Goal: Find specific fact: Find specific page/section

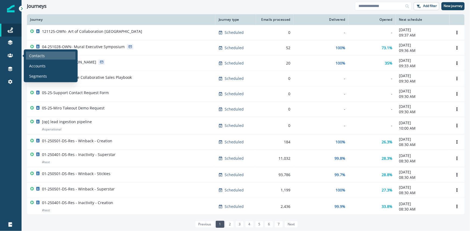
click at [30, 52] on div "Contacts" at bounding box center [51, 56] width 50 height 8
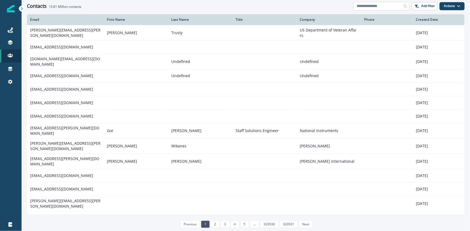
click at [363, 6] on input at bounding box center [381, 6] width 57 height 9
paste input "**********"
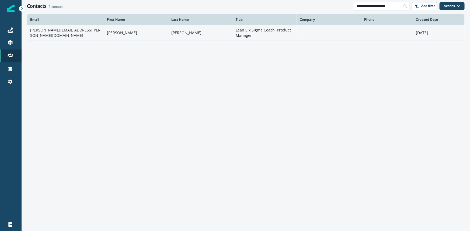
type input "**********"
click at [51, 32] on td "[PERSON_NAME][EMAIL_ADDRESS][PERSON_NAME][DOMAIN_NAME]" at bounding box center [65, 32] width 77 height 15
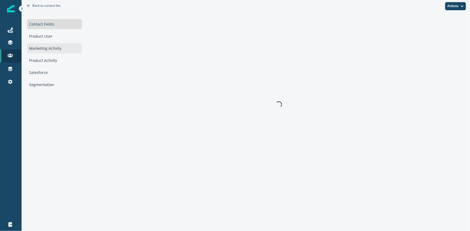
click at [49, 49] on div "Marketing Activity" at bounding box center [54, 48] width 55 height 10
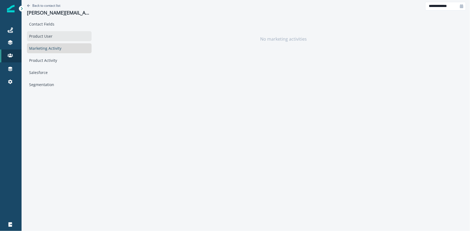
click at [53, 36] on div "Product User" at bounding box center [59, 36] width 65 height 10
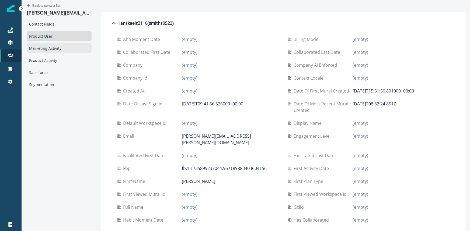
click at [51, 48] on div "Marketing Activity" at bounding box center [59, 48] width 65 height 10
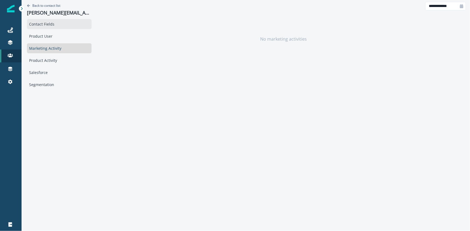
click at [43, 26] on div "Contact Fields" at bounding box center [59, 24] width 65 height 10
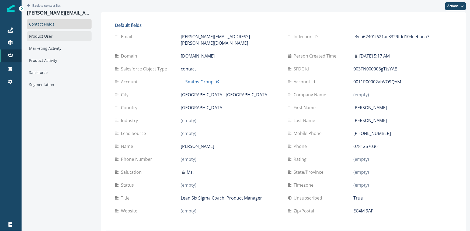
click at [47, 35] on div "Product User" at bounding box center [59, 36] width 65 height 10
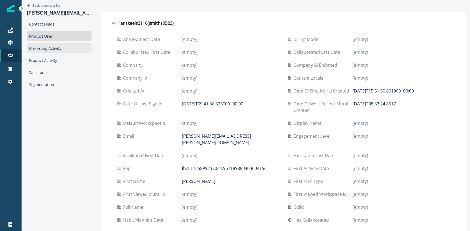
click at [46, 48] on div "Marketing Activity" at bounding box center [59, 48] width 65 height 10
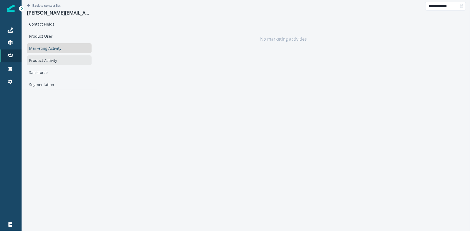
click at [40, 58] on div "Product Activity" at bounding box center [59, 61] width 65 height 10
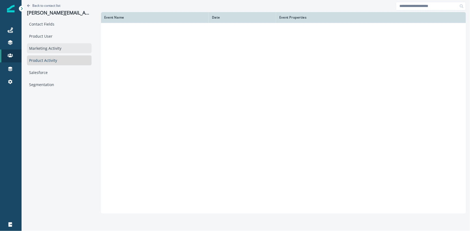
click at [41, 50] on div "Marketing Activity" at bounding box center [59, 48] width 65 height 10
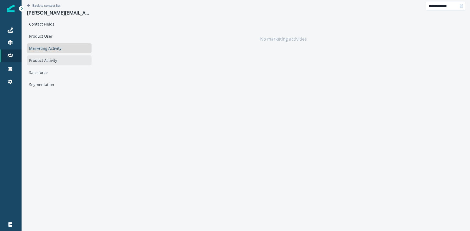
click at [39, 57] on div "Product Activity" at bounding box center [59, 61] width 65 height 10
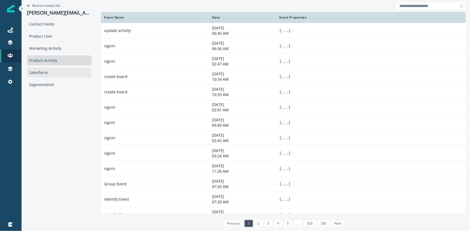
click at [44, 72] on div "Salesforce" at bounding box center [59, 73] width 65 height 10
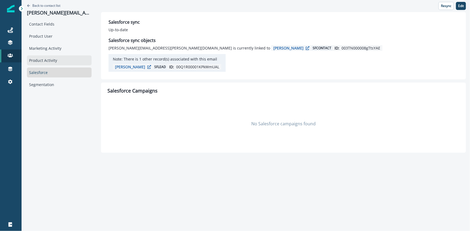
click at [45, 59] on div "Product Activity" at bounding box center [59, 61] width 65 height 10
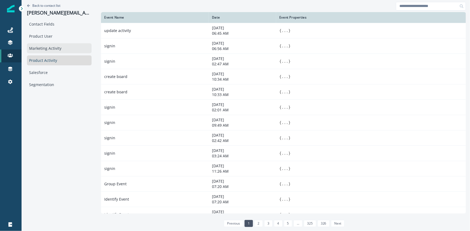
click at [46, 46] on div "Marketing Activity" at bounding box center [59, 48] width 65 height 10
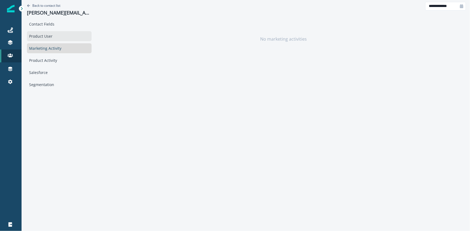
click at [46, 32] on div "Product User" at bounding box center [59, 36] width 65 height 10
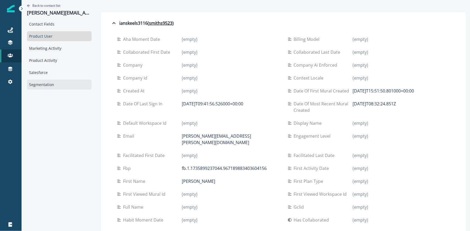
click at [33, 84] on div "Segmentation" at bounding box center [59, 85] width 65 height 10
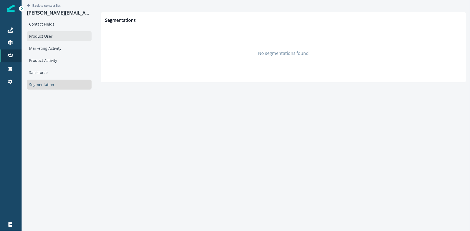
click at [38, 37] on div "Product User" at bounding box center [59, 36] width 65 height 10
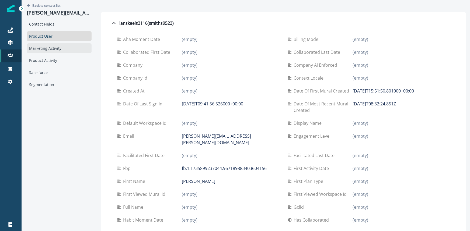
click at [40, 51] on div "Marketing Activity" at bounding box center [59, 48] width 65 height 10
